Goal: Transaction & Acquisition: Book appointment/travel/reservation

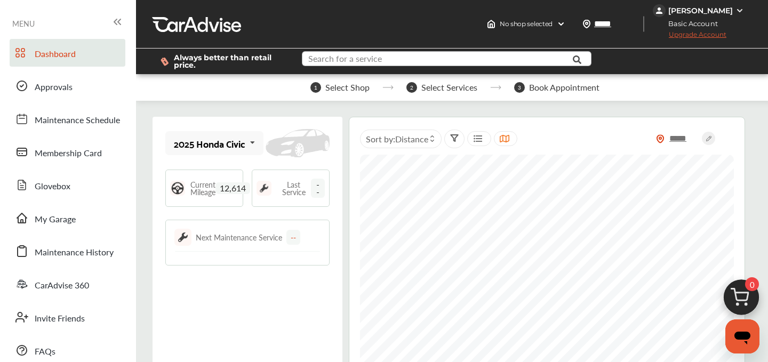
click at [436, 62] on input "text" at bounding box center [439, 60] width 272 height 17
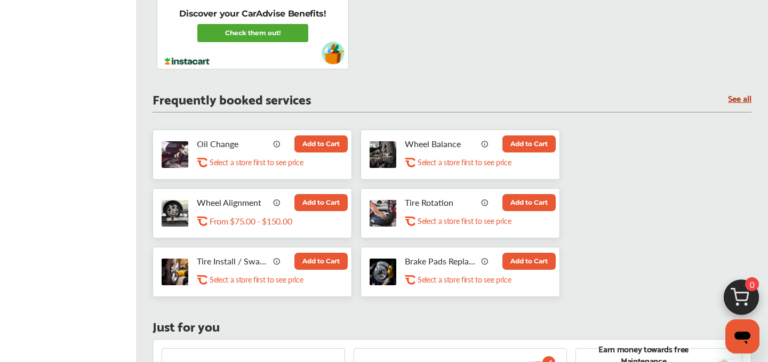
scroll to position [493, 0]
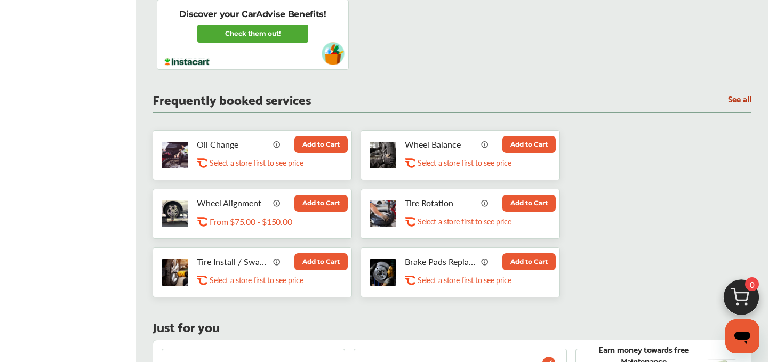
type input "***"
click at [311, 148] on button "Add to Cart" at bounding box center [321, 144] width 53 height 17
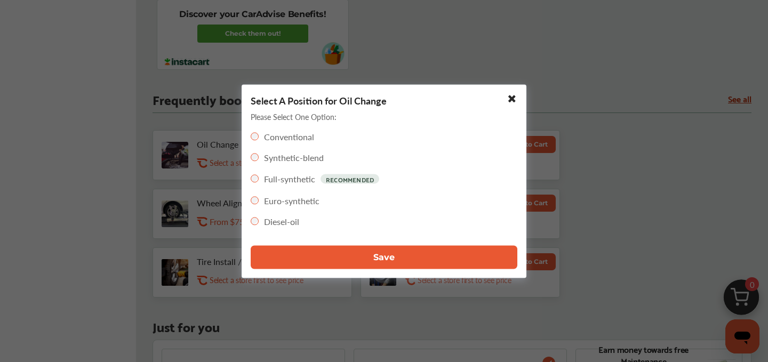
click at [317, 257] on button "Save" at bounding box center [384, 256] width 267 height 23
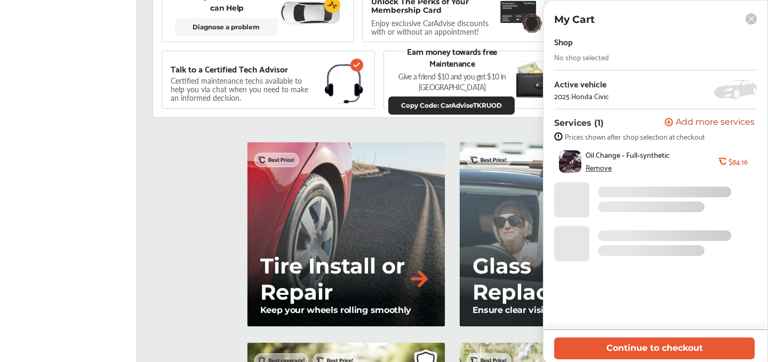
scroll to position [0, 0]
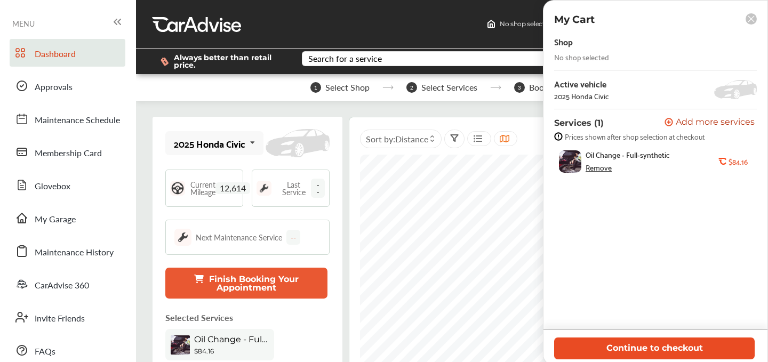
click at [649, 355] on button "Continue to checkout" at bounding box center [654, 349] width 201 height 22
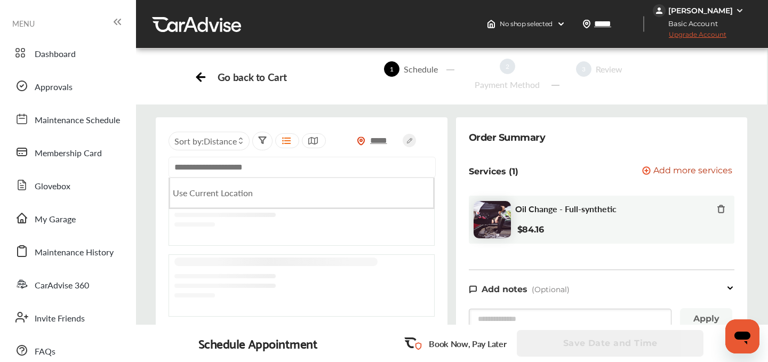
click at [266, 163] on input "text" at bounding box center [302, 167] width 267 height 21
paste input "**********"
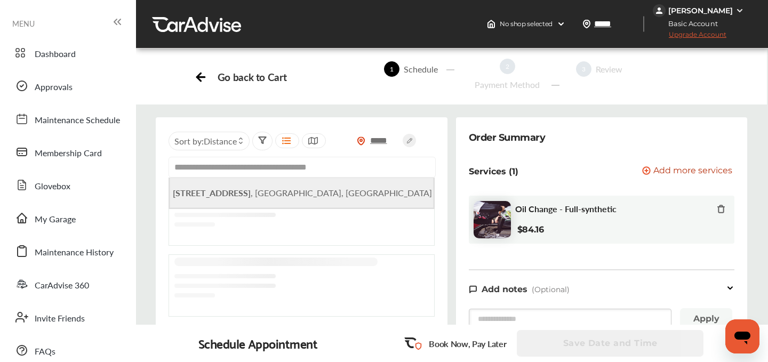
click at [251, 188] on b "[STREET_ADDRESS]" at bounding box center [212, 193] width 78 height 12
type input "**********"
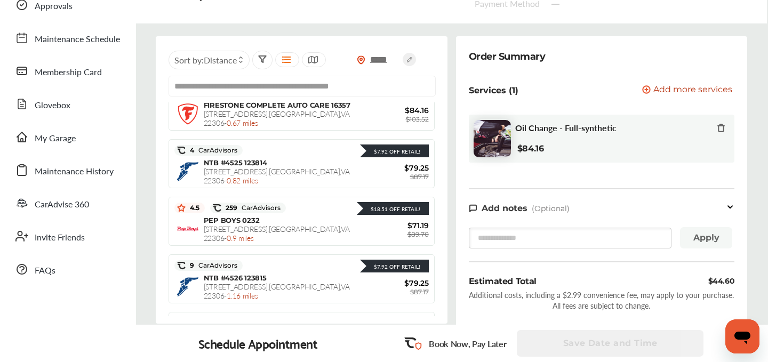
scroll to position [198, 0]
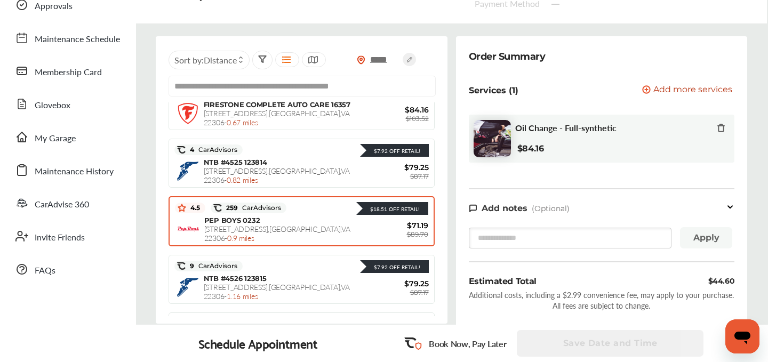
click at [228, 225] on span "[STREET_ADDRESS] - 0.9 miles" at bounding box center [277, 234] width 146 height 20
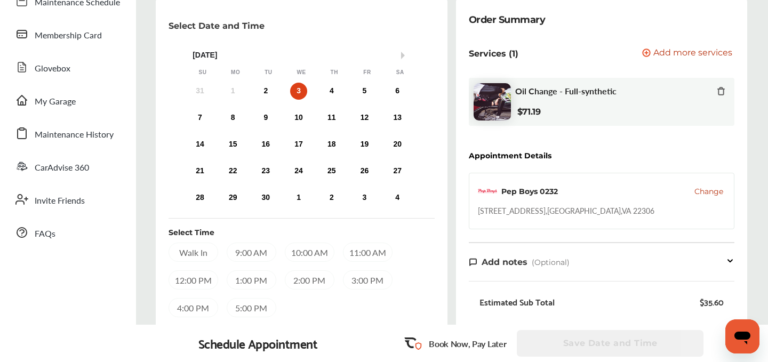
scroll to position [117, 0]
click at [265, 93] on div "2" at bounding box center [265, 91] width 17 height 17
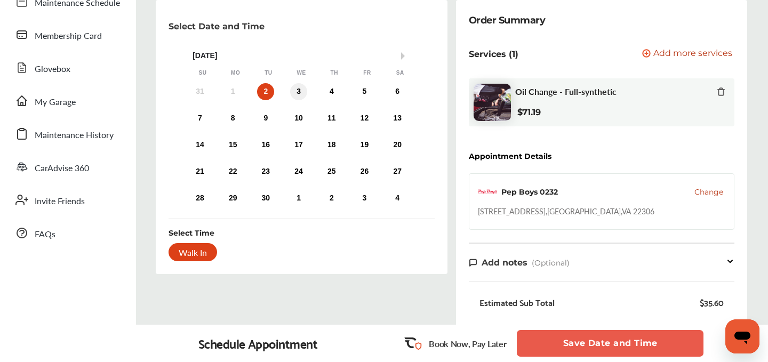
click at [298, 89] on div "3" at bounding box center [298, 91] width 17 height 17
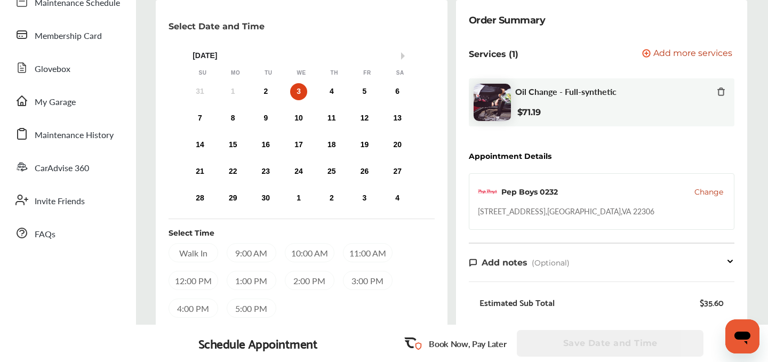
click at [251, 251] on div "9:00 AM" at bounding box center [252, 252] width 50 height 19
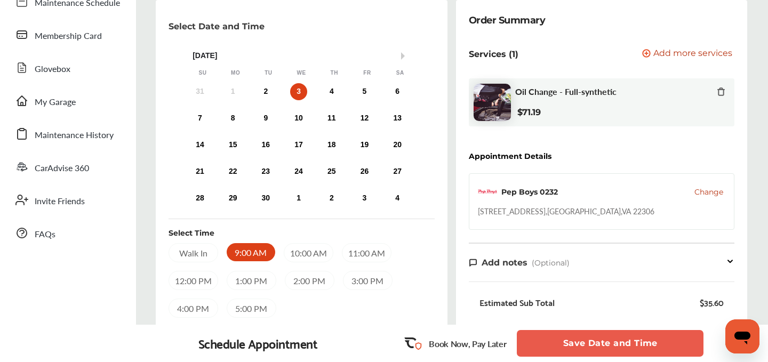
click at [627, 338] on button "Save Date and Time" at bounding box center [610, 343] width 187 height 27
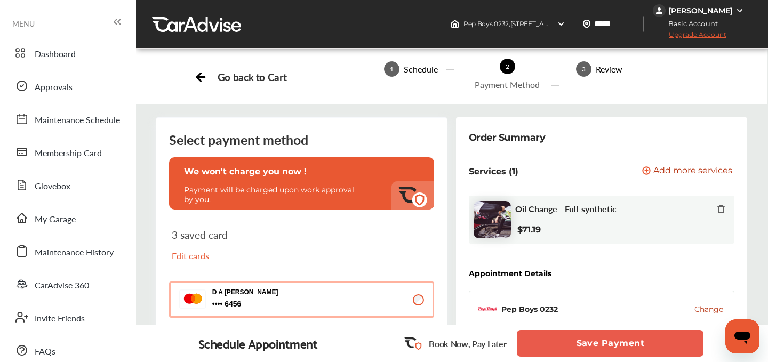
click at [623, 341] on button "Save Payment" at bounding box center [610, 343] width 187 height 27
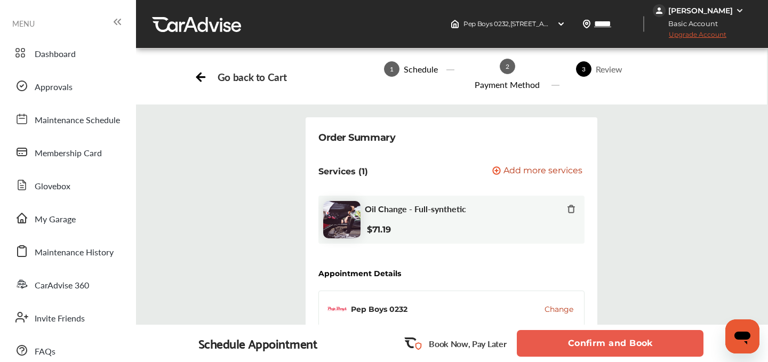
click at [623, 341] on button "Confirm and Book" at bounding box center [610, 343] width 187 height 27
click at [619, 341] on button "Confirm and Book" at bounding box center [610, 343] width 187 height 27
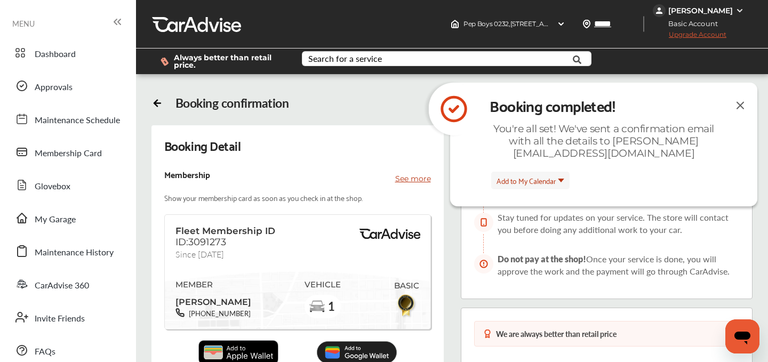
click at [740, 106] on img at bounding box center [740, 105] width 13 height 13
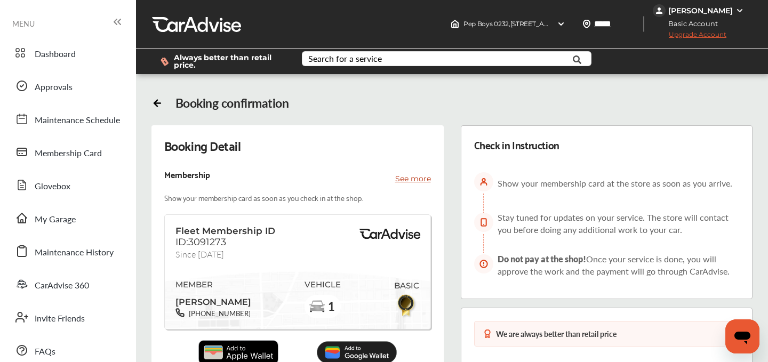
click at [670, 15] on div "[PERSON_NAME]" at bounding box center [700, 10] width 94 height 13
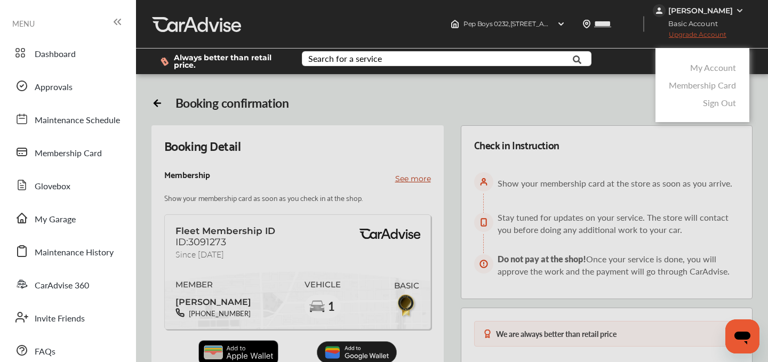
click at [670, 15] on div at bounding box center [384, 208] width 768 height 416
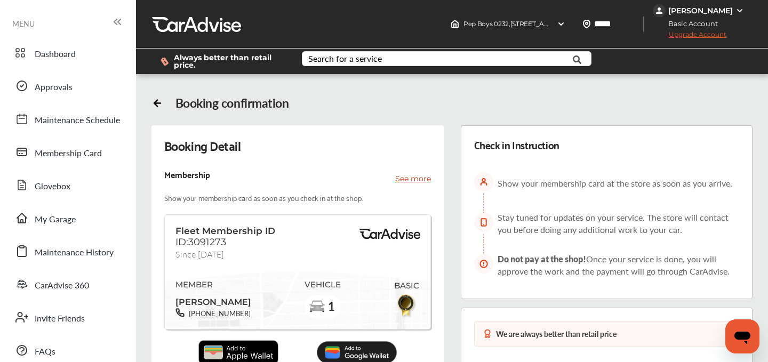
click at [670, 13] on div "[PERSON_NAME]" at bounding box center [700, 11] width 65 height 10
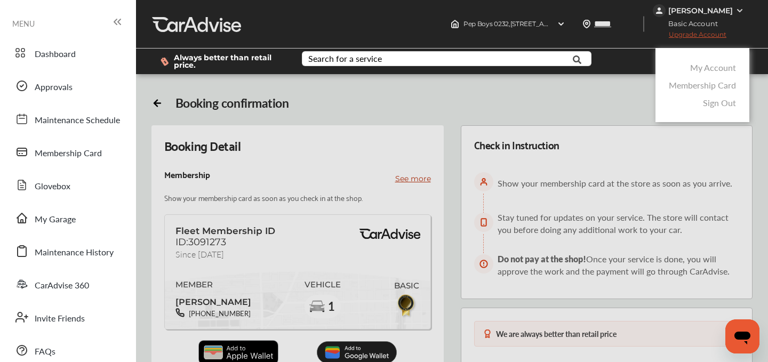
click at [690, 69] on div "My Account" at bounding box center [702, 68] width 73 height 18
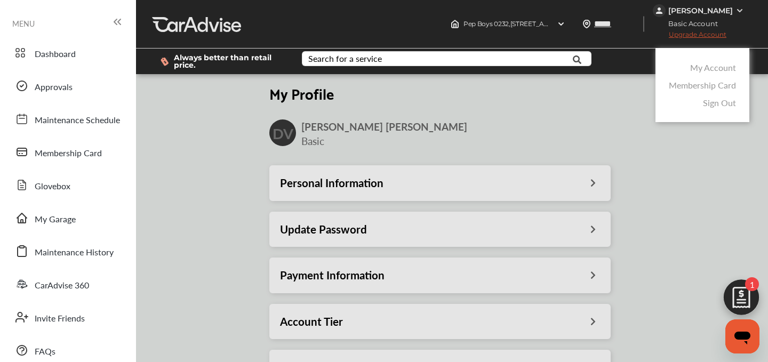
scroll to position [158, 0]
click at [348, 265] on div at bounding box center [384, 208] width 768 height 416
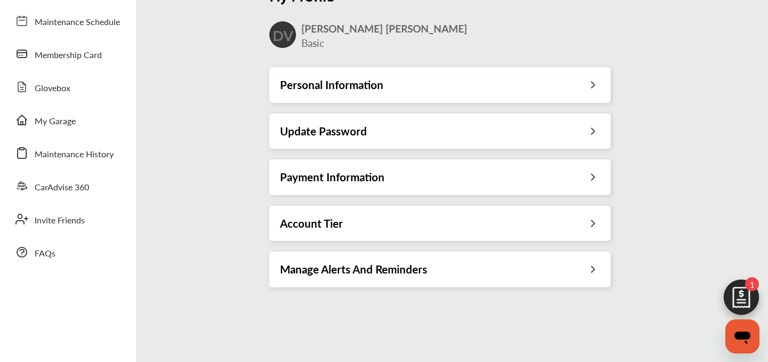
scroll to position [99, 0]
click at [309, 177] on h3 "Payment Information" at bounding box center [332, 177] width 105 height 14
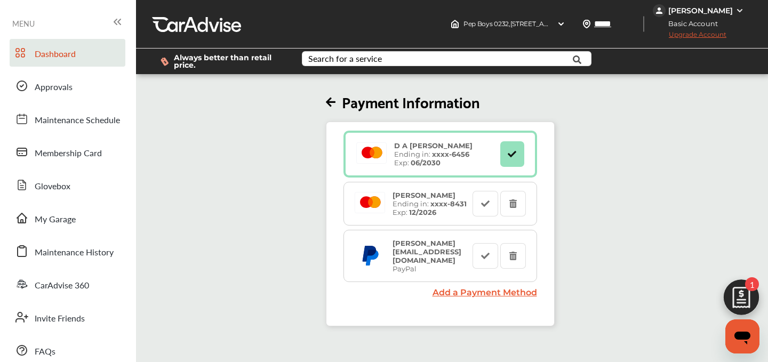
click at [56, 58] on span "Dashboard" at bounding box center [55, 54] width 41 height 14
